Goal: Information Seeking & Learning: Find specific fact

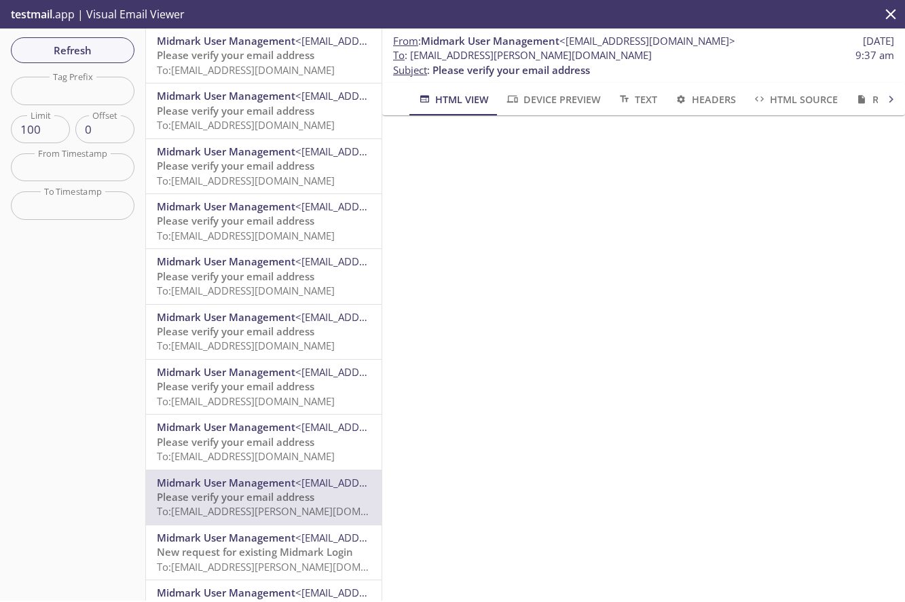
click at [195, 60] on span "Please verify your email address" at bounding box center [236, 55] width 158 height 14
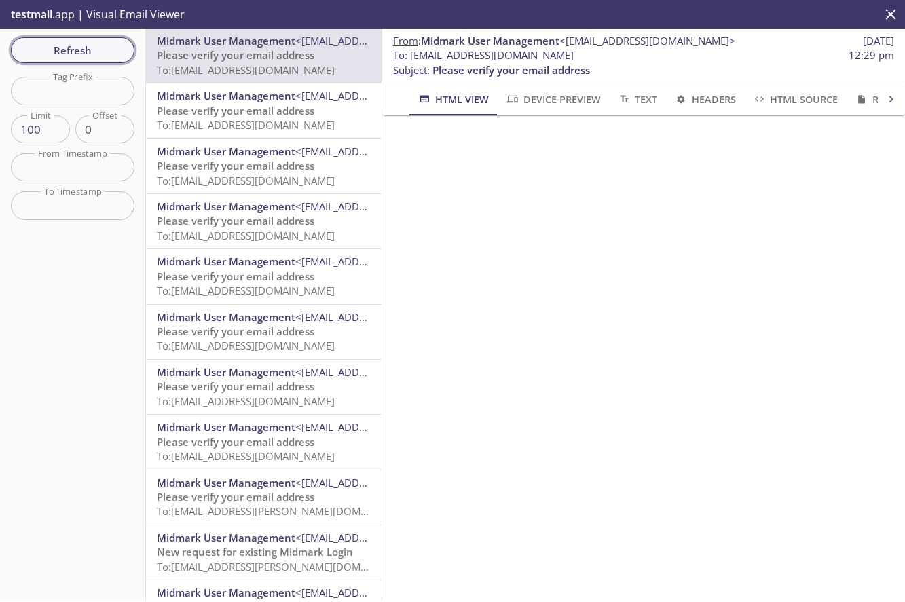
click at [82, 54] on span "Refresh" at bounding box center [73, 50] width 102 height 18
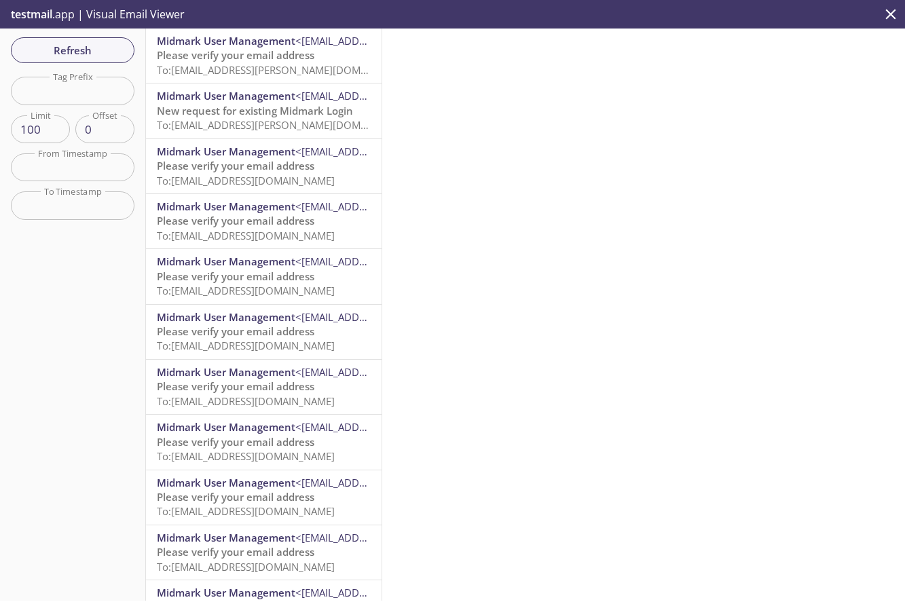
click at [174, 55] on span "Please verify your email address" at bounding box center [236, 55] width 158 height 14
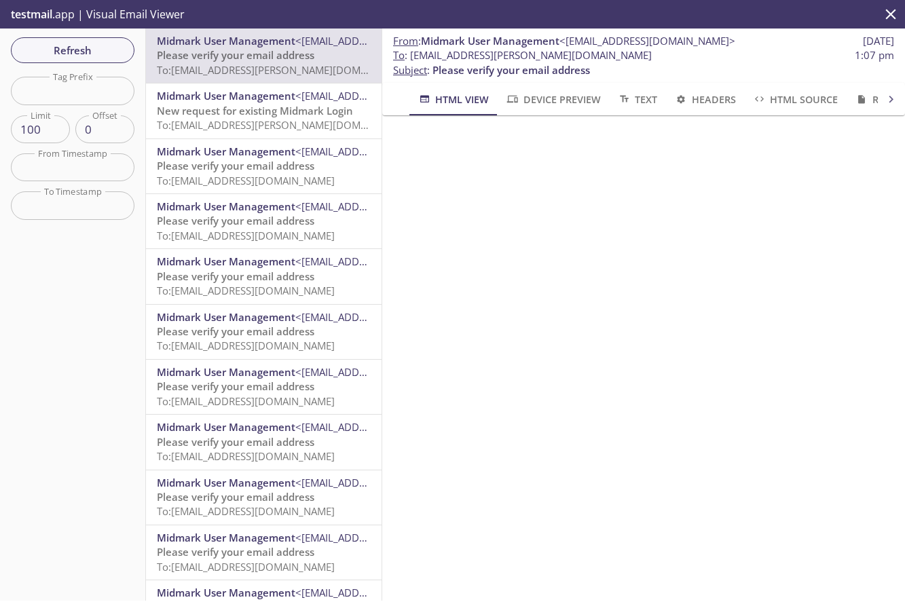
drag, startPoint x: 410, startPoint y: 58, endPoint x: 647, endPoint y: 53, distance: 236.4
click at [647, 53] on span "To : [EMAIL_ADDRESS][PERSON_NAME][DOMAIN_NAME]" at bounding box center [522, 55] width 259 height 14
copy span "[EMAIL_ADDRESS][PERSON_NAME][DOMAIN_NAME]"
